Goal: Task Accomplishment & Management: Complete application form

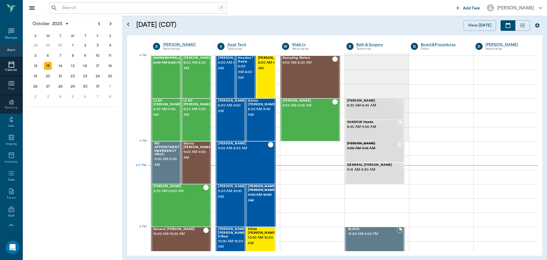
scroll to position [684, 0]
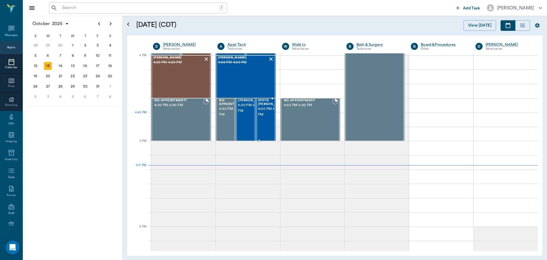
click at [263, 116] on span "4:30 PM - 5:00 PM" at bounding box center [272, 111] width 29 height 11
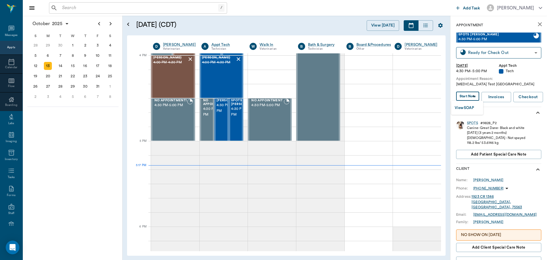
click at [469, 97] on body "/ ​ Add Task [PERSON_NAME] Nectar Messages Appts Calendar Flow Boarding Labs Im…" at bounding box center [273, 130] width 547 height 260
click at [468, 110] on button "View SOAP" at bounding box center [464, 108] width 19 height 7
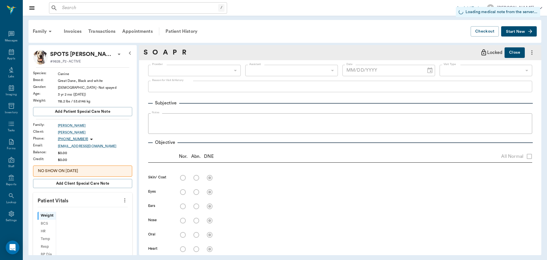
scroll to position [3, 0]
type input "642ef10e332a41444de2bad1"
type input "65d2be4f46e3a538d89b8c1a"
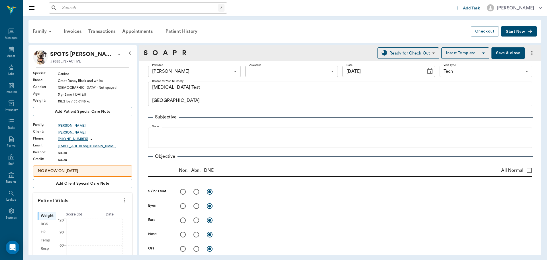
type input "[DATE]"
type textarea "[MEDICAL_DATA] Test [GEOGRAPHIC_DATA]"
click at [122, 198] on icon "more" at bounding box center [125, 200] width 6 height 7
click at [95, 207] on li "Enter Vitals" at bounding box center [96, 210] width 57 height 11
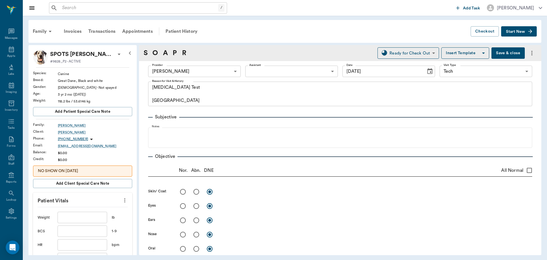
click at [124, 200] on icon "more" at bounding box center [124, 200] width 1 height 4
click at [91, 210] on span "View Vitals" at bounding box center [97, 210] width 48 height 6
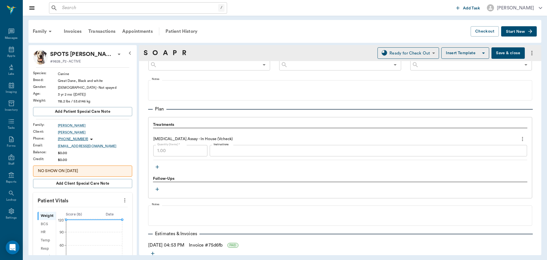
scroll to position [371, 0]
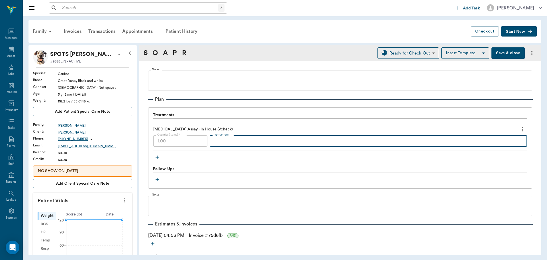
click at [268, 140] on textarea "Instructions" at bounding box center [369, 141] width 310 height 7
type textarea "cPRG = 1.52 ng/mL"
click at [512, 51] on button "Save & close" at bounding box center [508, 52] width 33 height 11
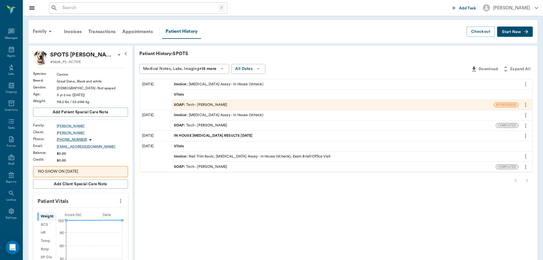
click at [254, 105] on div "SOAP : Tech - [PERSON_NAME]" at bounding box center [333, 105] width 322 height 10
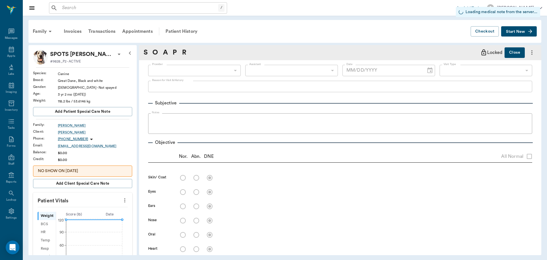
type input "642ef10e332a41444de2bad1"
type input "65d2be4f46e3a538d89b8c1a"
type input "[DATE]"
type textarea "[MEDICAL_DATA] Test [GEOGRAPHIC_DATA]"
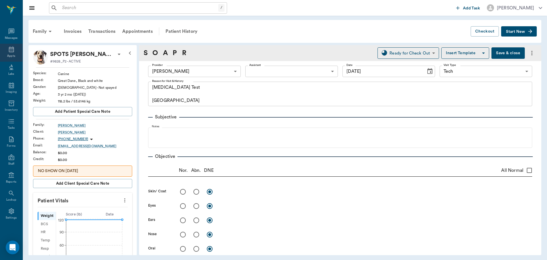
click at [10, 55] on div "Appts" at bounding box center [11, 56] width 8 height 4
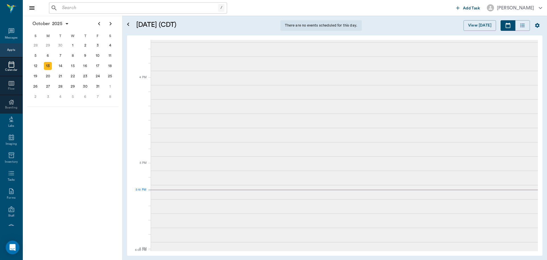
scroll to position [3, 0]
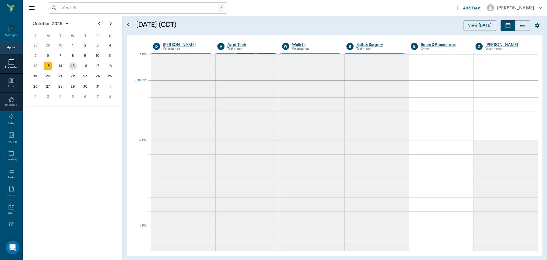
click at [73, 64] on div "15" at bounding box center [73, 66] width 8 height 8
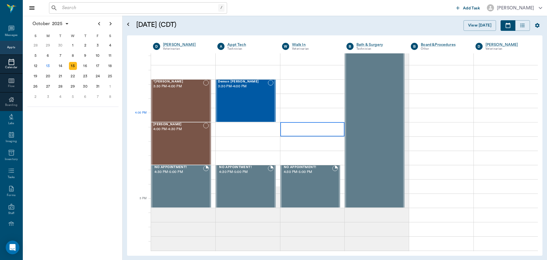
scroll to position [627, 0]
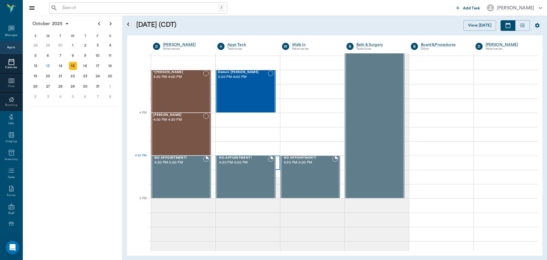
click at [276, 162] on div at bounding box center [248, 162] width 64 height 14
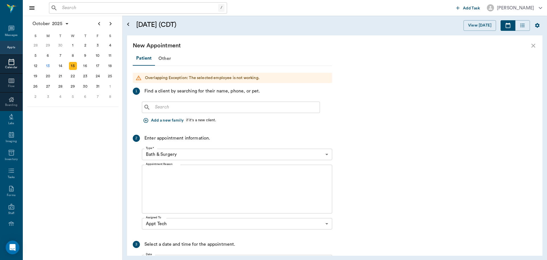
click at [189, 108] on input "text" at bounding box center [235, 107] width 165 height 8
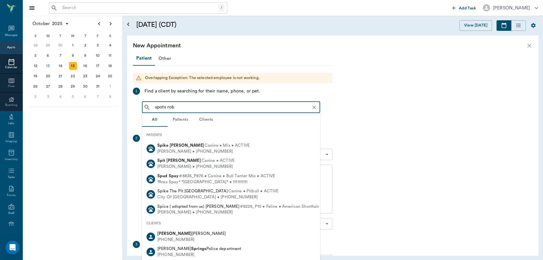
type input "spots robe"
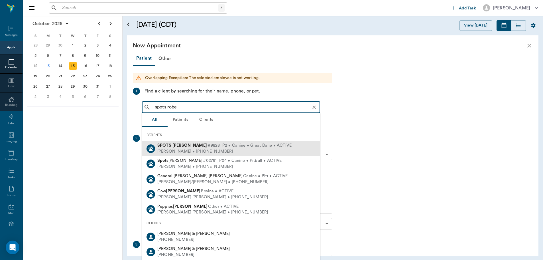
click at [230, 152] on div "[PERSON_NAME] • [PHONE_NUMBER]" at bounding box center [224, 152] width 134 height 6
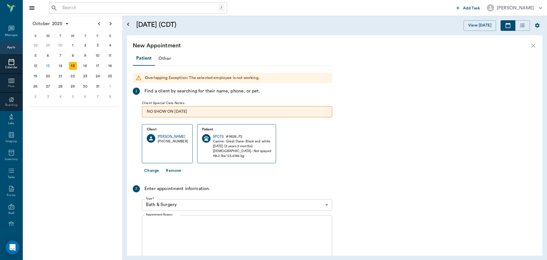
click at [243, 210] on div "Type * Bath & Surgery 67479aab0de4f58b269e34fc Type *" at bounding box center [237, 205] width 190 height 16
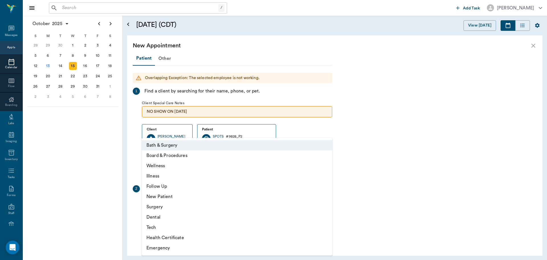
click at [243, 209] on body "/ ​ Add Task [PERSON_NAME] Nectar Messages Appts Calendar Flow Boarding Labs Im…" at bounding box center [273, 130] width 547 height 260
click at [186, 222] on li "Tech" at bounding box center [237, 227] width 190 height 10
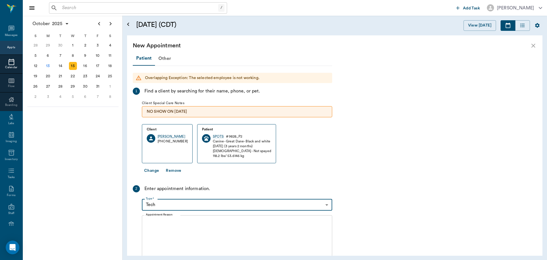
type input "65d2be4f46e3a538d89b8c1a"
type input "05:00 PM"
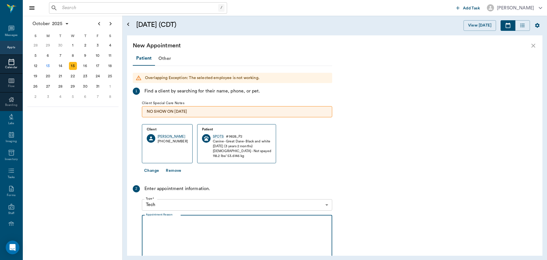
click at [170, 227] on textarea "Appointment Reason" at bounding box center [237, 238] width 182 height 39
click at [166, 225] on textarea "Preogeterone" at bounding box center [237, 238] width 182 height 39
click at [196, 224] on textarea "[MEDICAL_DATA]" at bounding box center [237, 238] width 182 height 39
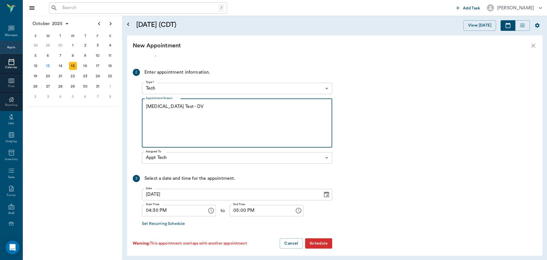
scroll to position [119, 0]
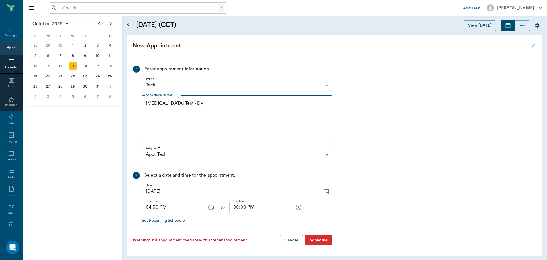
type textarea "[MEDICAL_DATA] Test - DV"
click at [323, 240] on button "Schedule" at bounding box center [318, 240] width 27 height 11
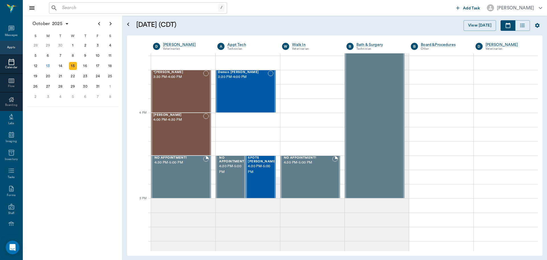
click at [159, 9] on input "text" at bounding box center [139, 8] width 158 height 8
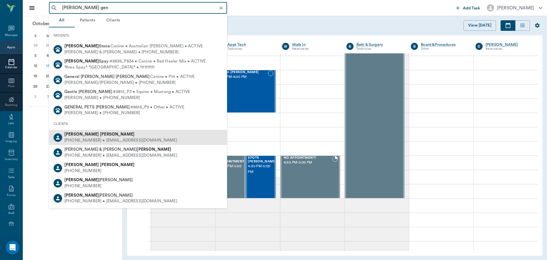
click at [100, 135] on b "[PERSON_NAME]" at bounding box center [117, 134] width 34 height 4
type input "[PERSON_NAME] gen"
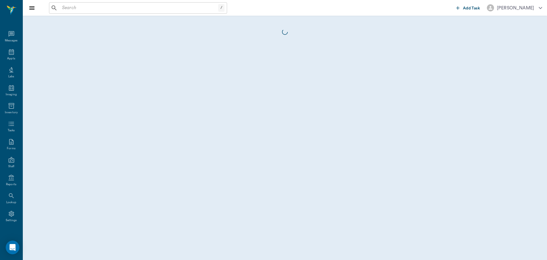
scroll to position [3, 0]
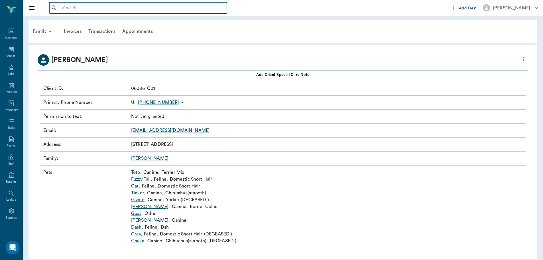
click at [171, 11] on input "text" at bounding box center [142, 8] width 165 height 8
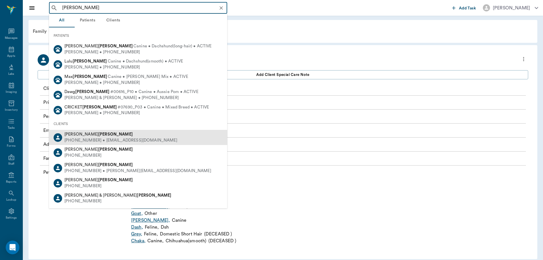
click at [98, 134] on b "[PERSON_NAME]" at bounding box center [115, 134] width 34 height 4
type input "[PERSON_NAME]"
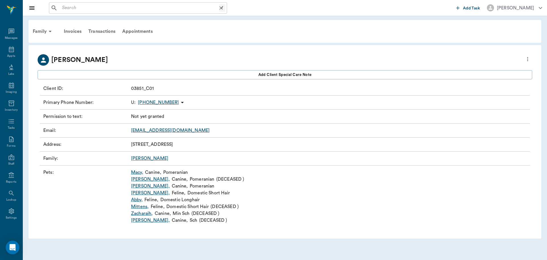
click at [98, 7] on input "text" at bounding box center [139, 8] width 159 height 8
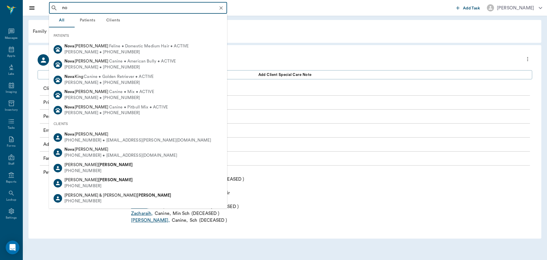
type input "n"
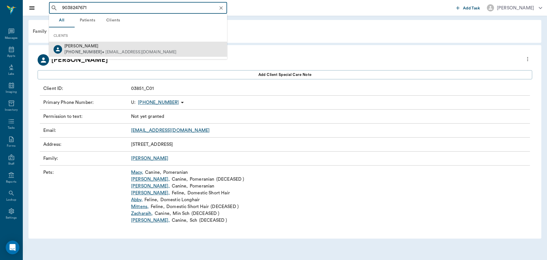
click at [95, 48] on div "[PERSON_NAME]" at bounding box center [120, 46] width 112 height 6
type input "9038247671"
